Goal: Task Accomplishment & Management: Use online tool/utility

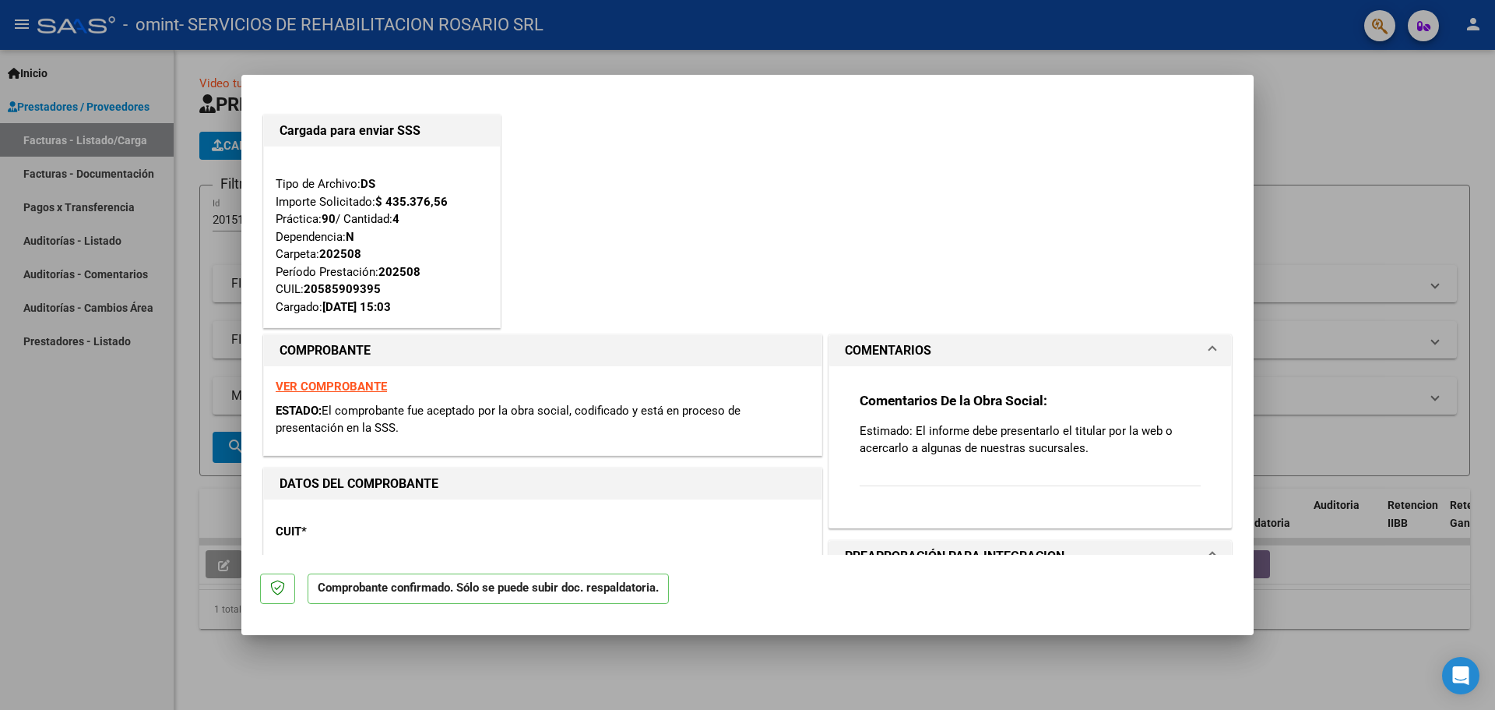
scroll to position [234, 0]
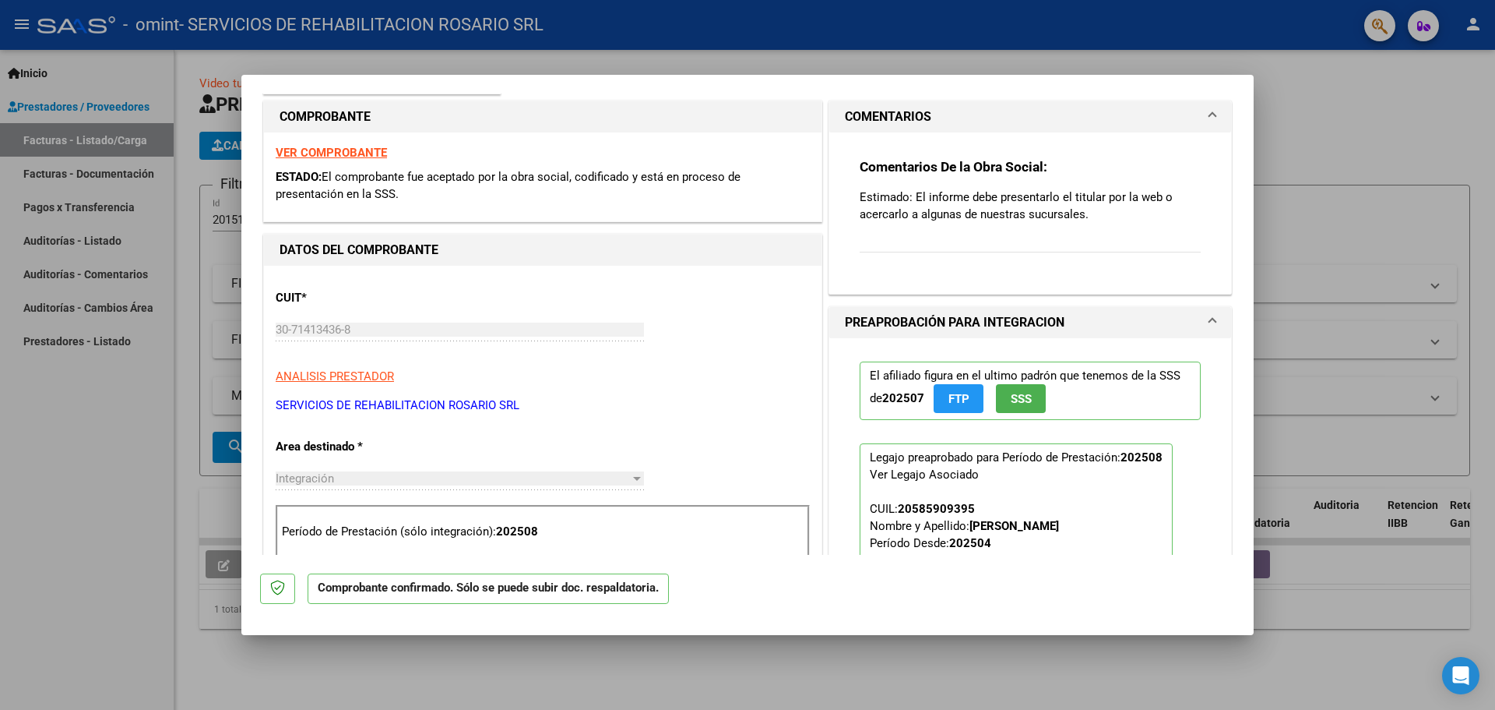
click at [1011, 403] on span "SSS" at bounding box center [1021, 399] width 21 height 14
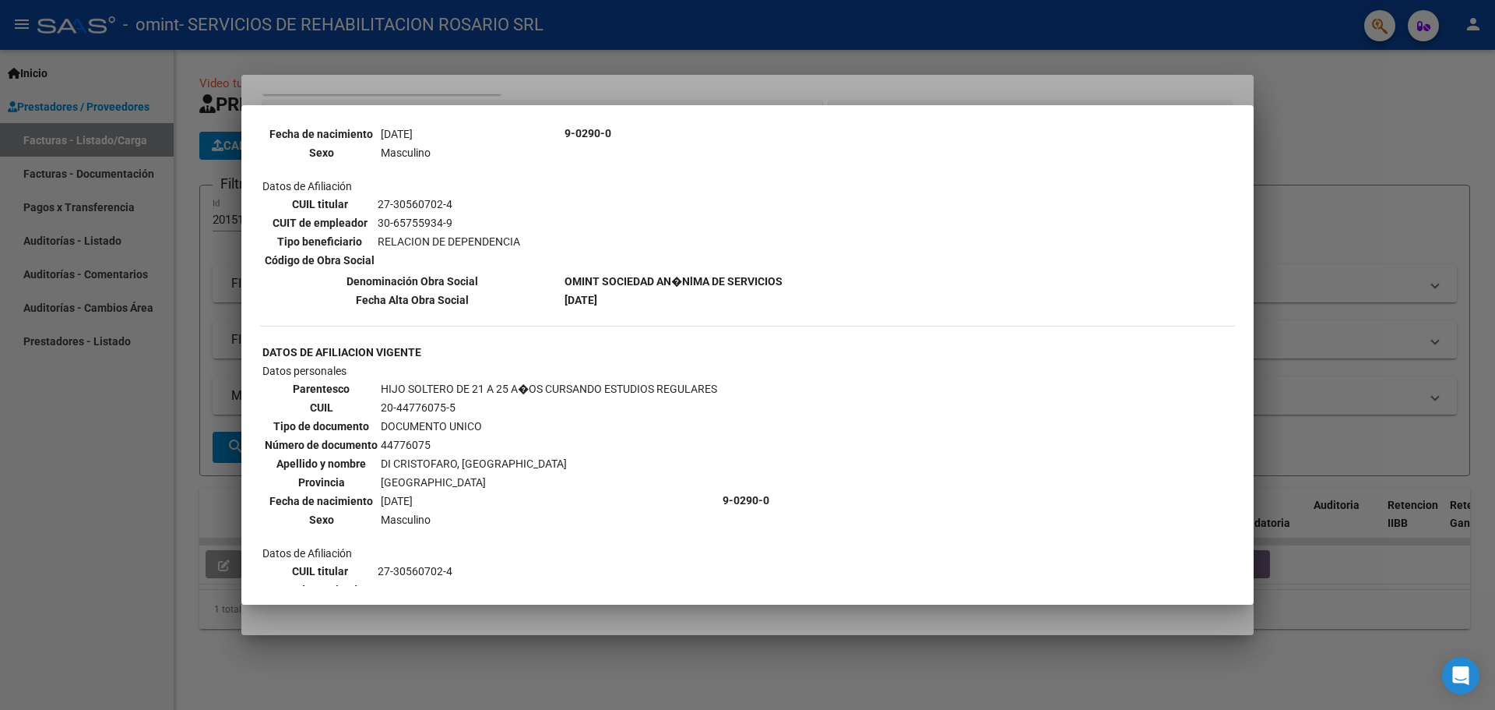
scroll to position [1090, 0]
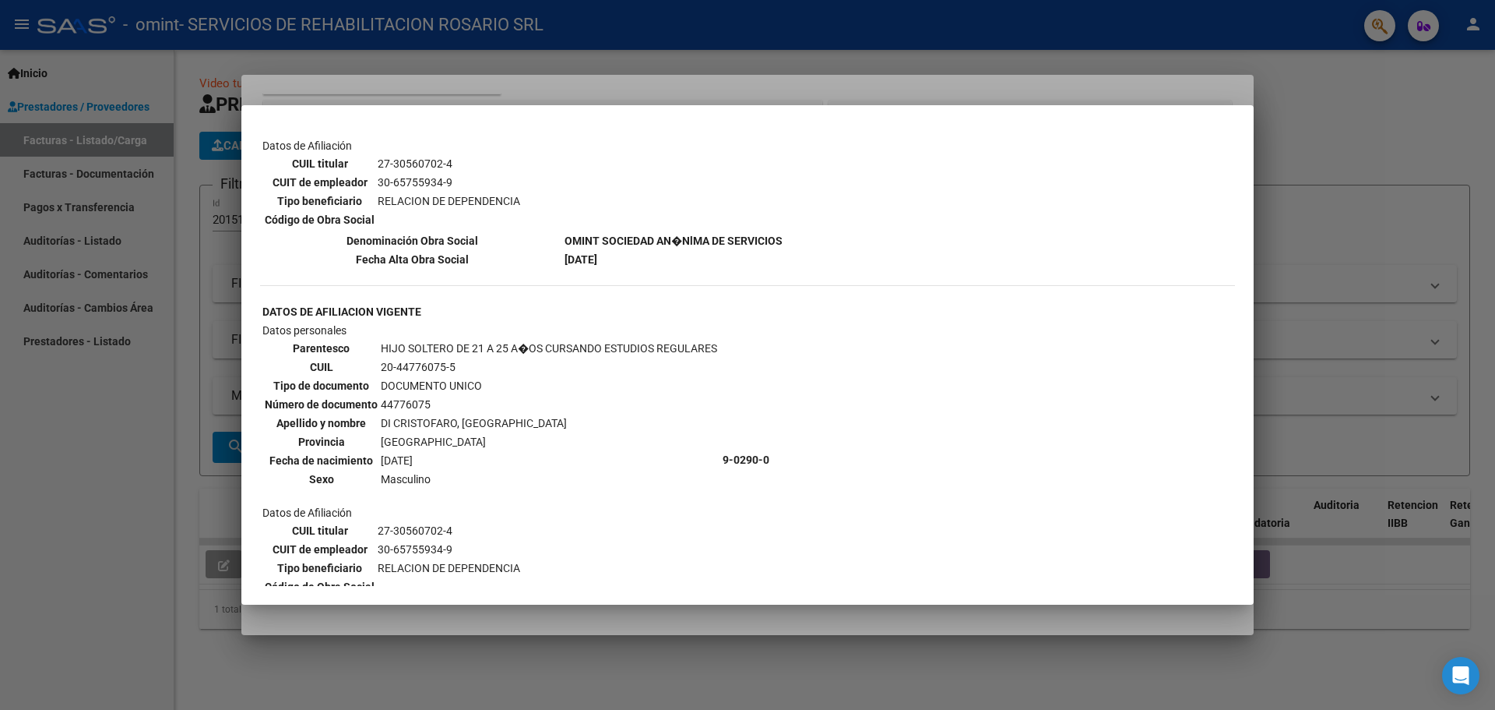
click at [1017, 85] on div at bounding box center [747, 355] width 1495 height 710
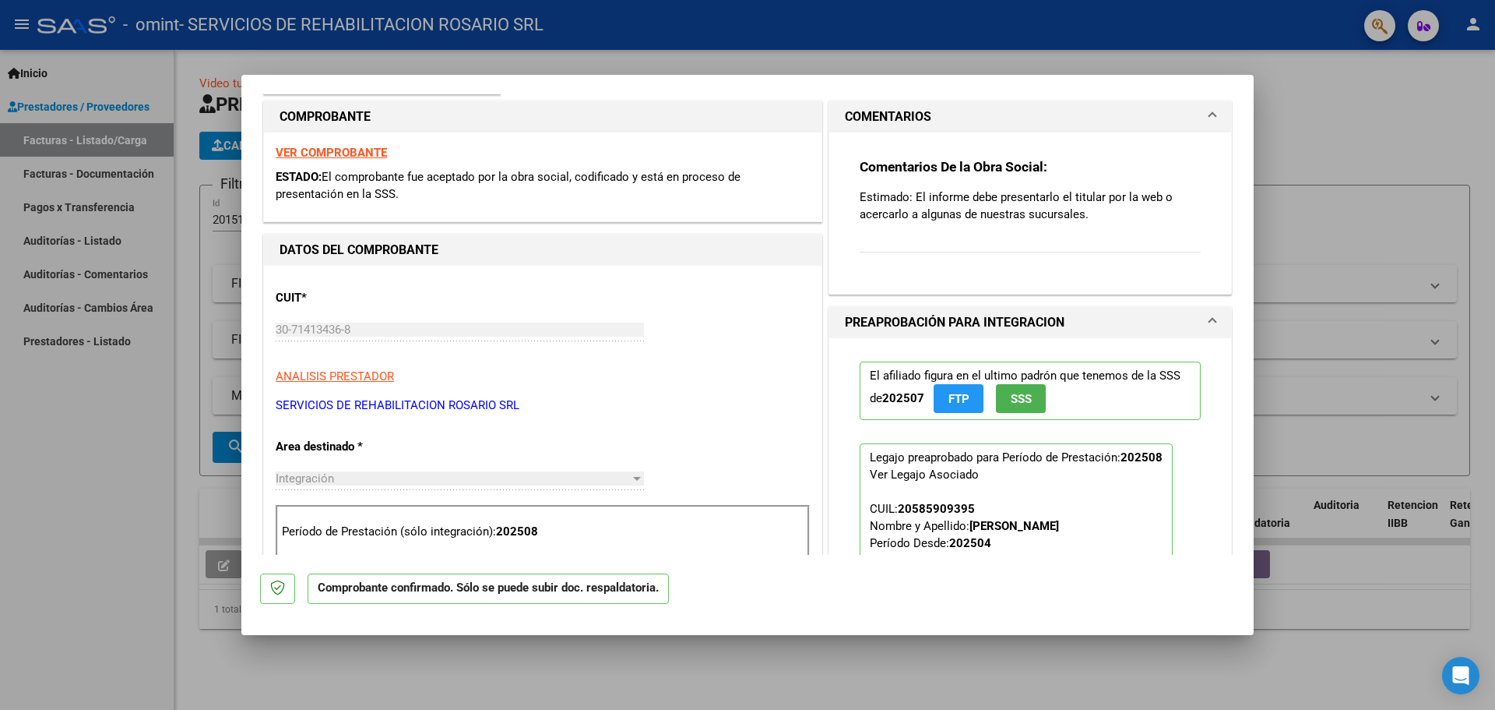
click at [952, 402] on span "FTP" at bounding box center [959, 399] width 21 height 14
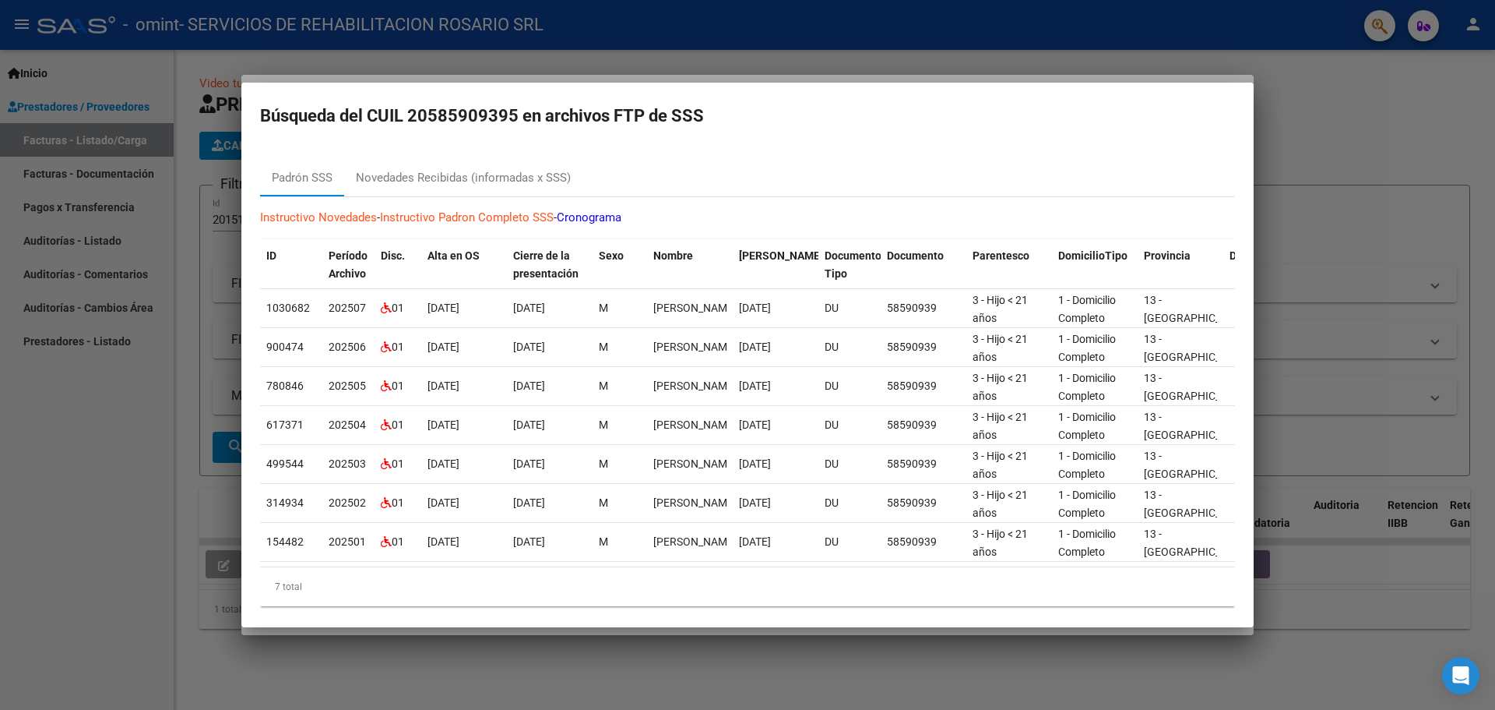
click at [1345, 217] on div at bounding box center [747, 355] width 1495 height 710
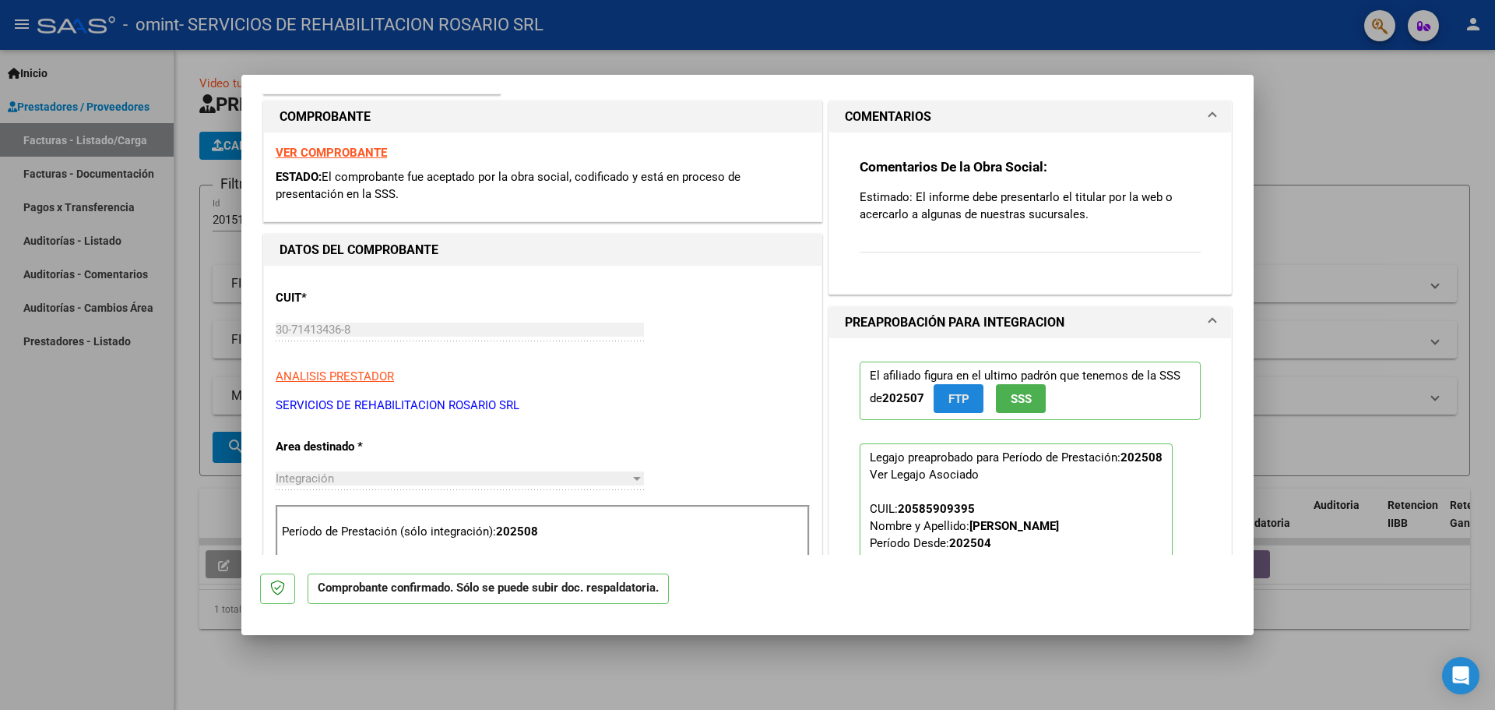
click at [961, 403] on span "FTP" at bounding box center [959, 399] width 21 height 14
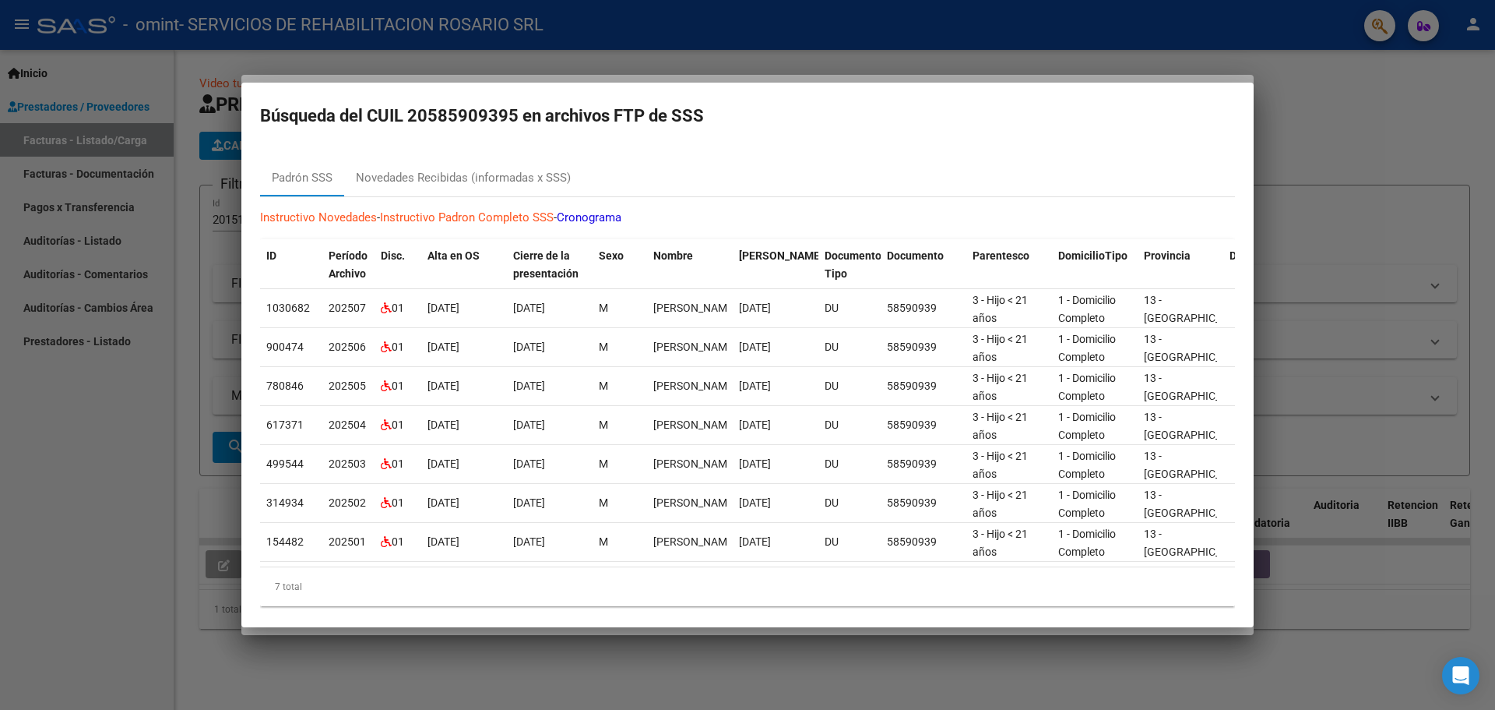
click at [793, 62] on div at bounding box center [747, 355] width 1495 height 710
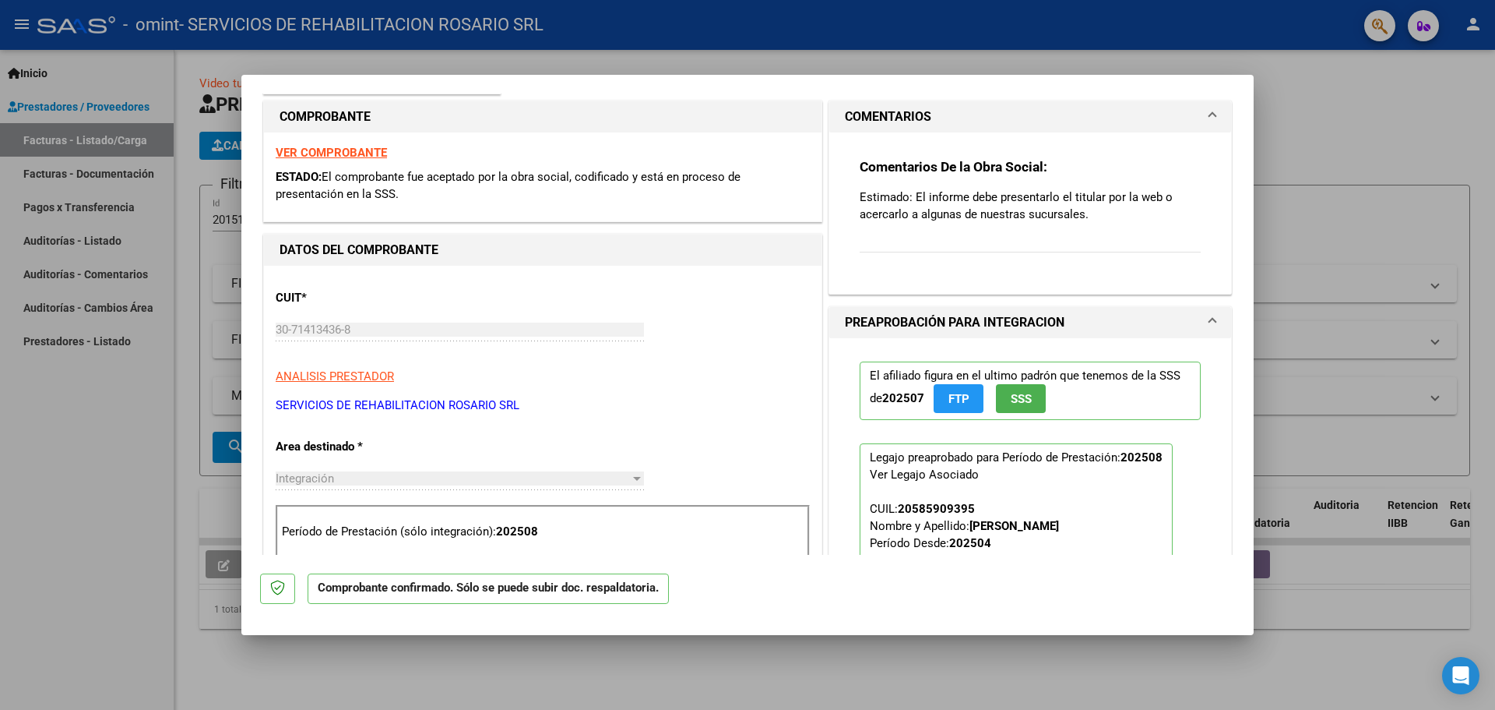
scroll to position [0, 0]
